Goal: Task Accomplishment & Management: Use online tool/utility

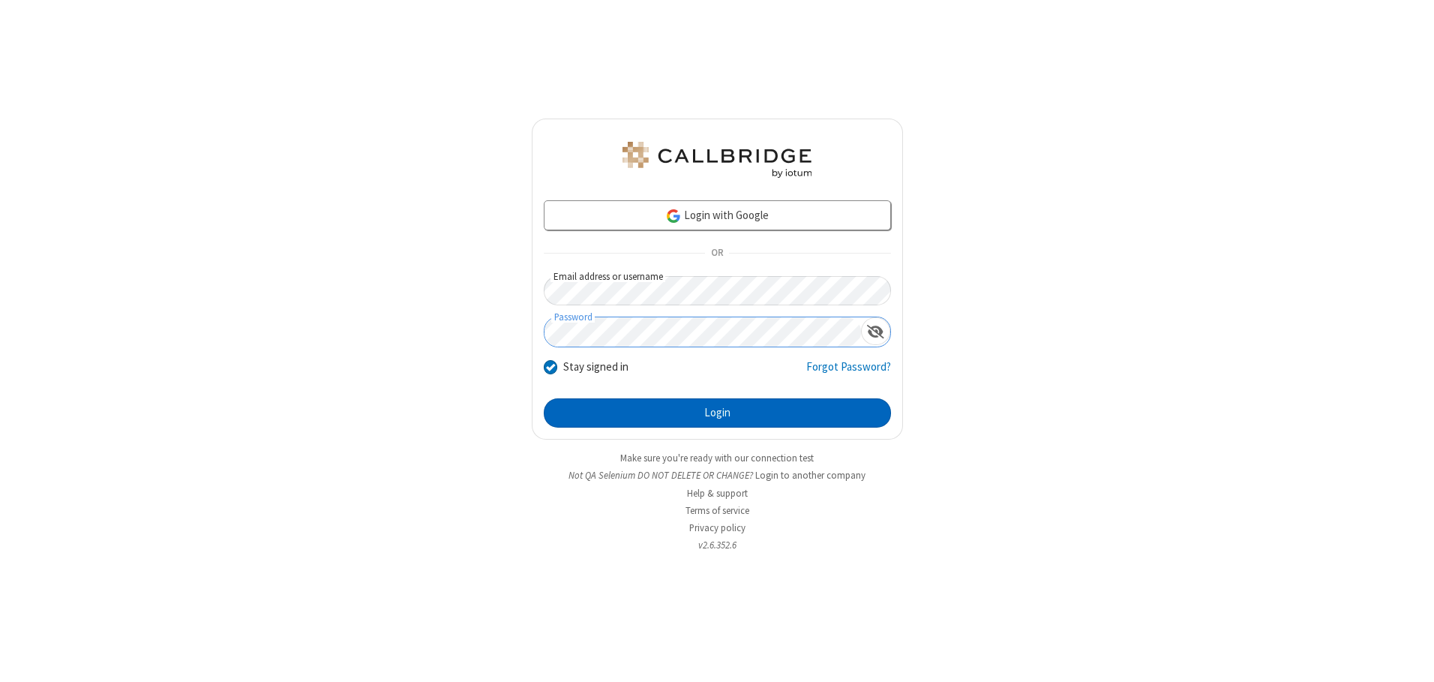
click at [717, 413] on button "Login" at bounding box center [717, 413] width 347 height 30
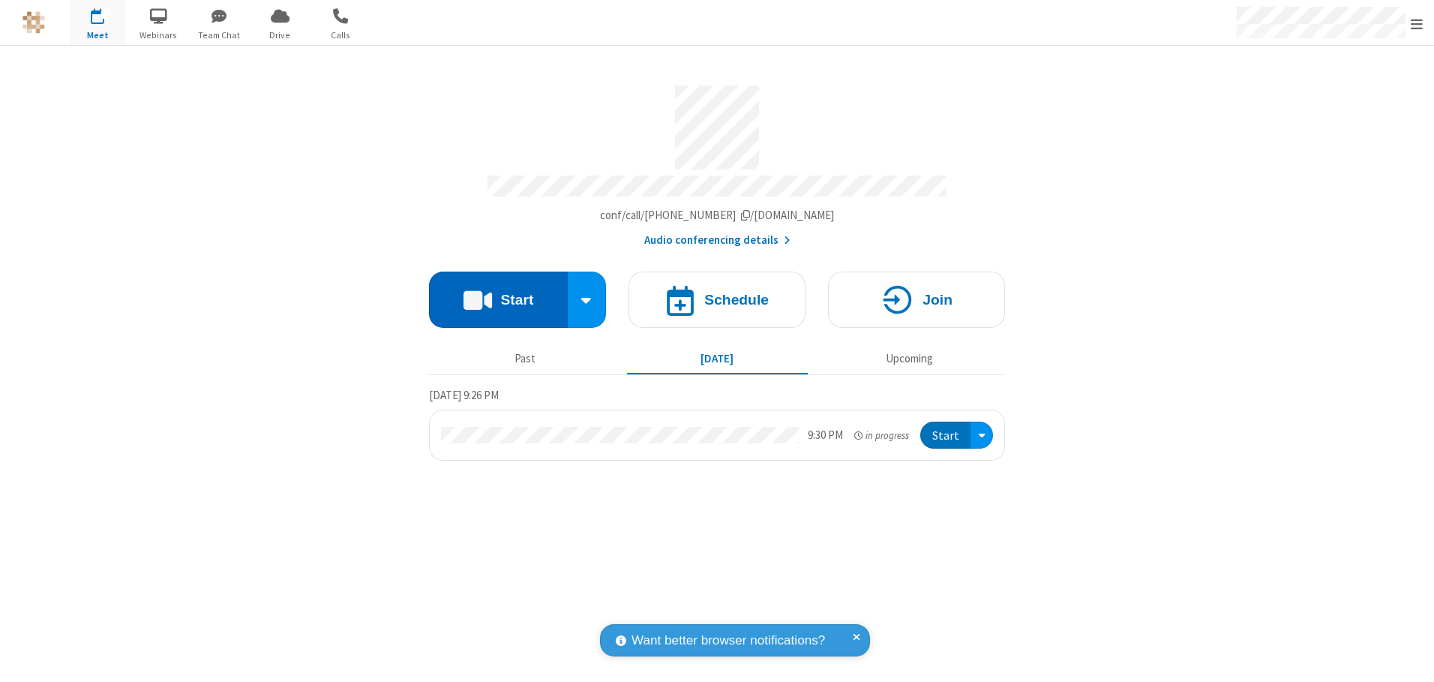
click at [498, 294] on button "Start" at bounding box center [498, 300] width 139 height 56
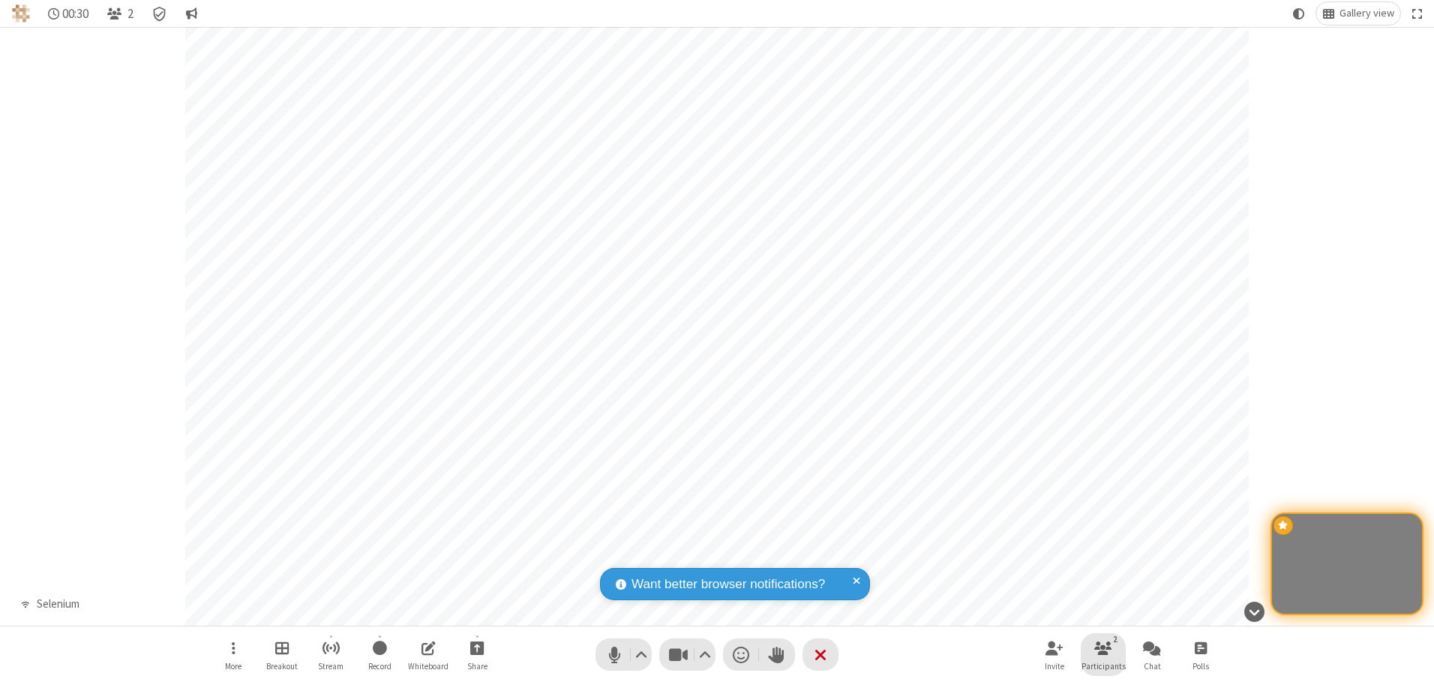
click at [1103, 665] on span "Participants" at bounding box center [1104, 666] width 44 height 9
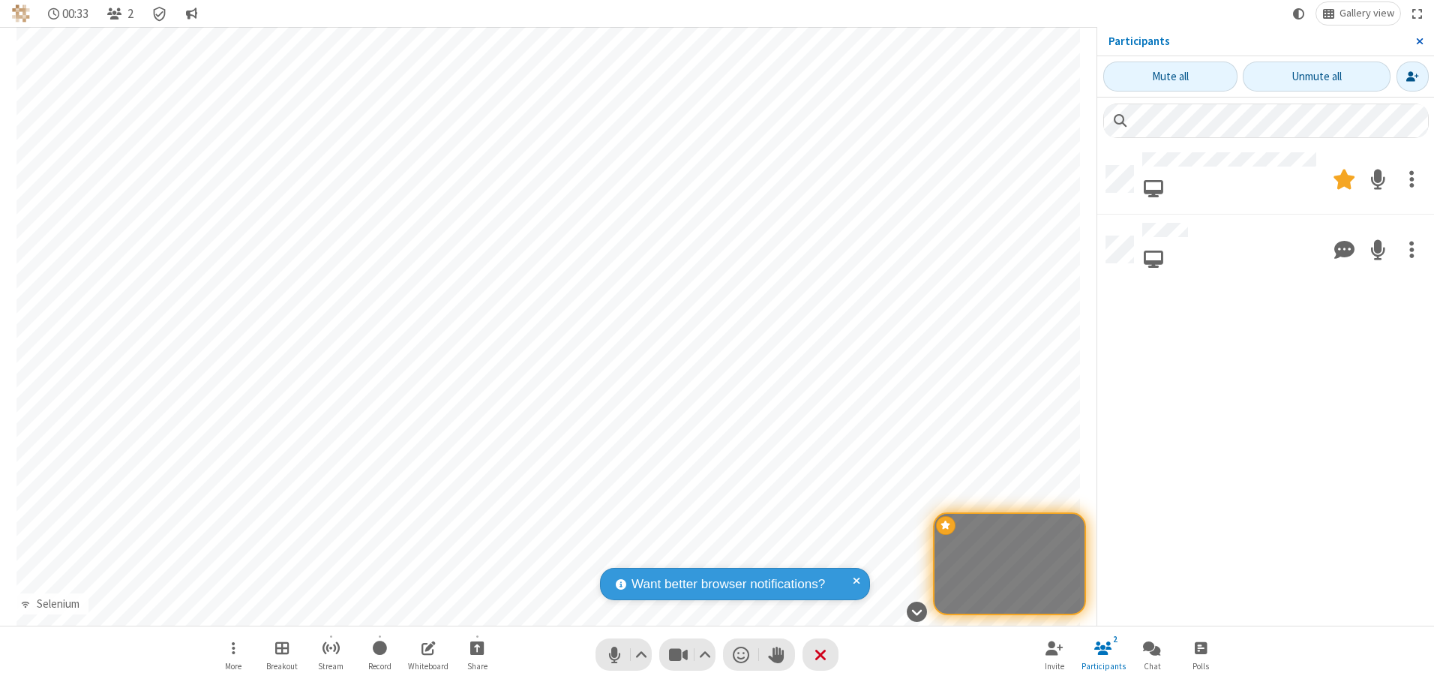
click at [1419, 41] on span "Close sidebar" at bounding box center [1420, 41] width 8 height 12
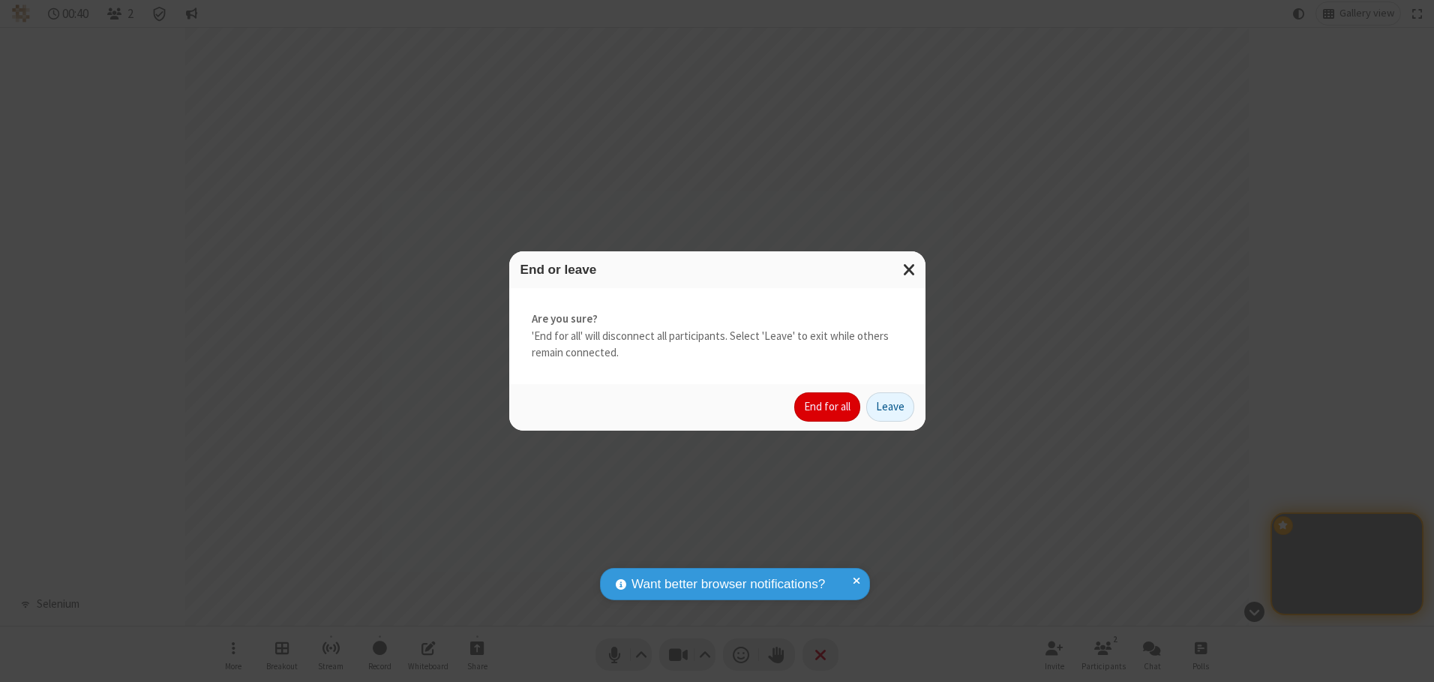
click at [828, 407] on button "End for all" at bounding box center [827, 407] width 66 height 30
